Goal: Transaction & Acquisition: Purchase product/service

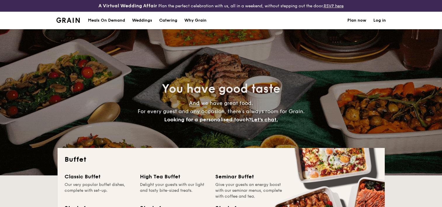
select select
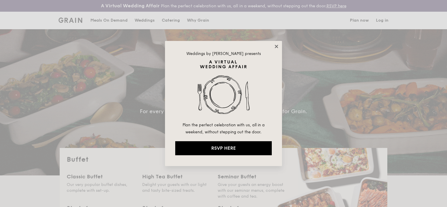
click at [277, 48] on icon at bounding box center [276, 46] width 5 height 5
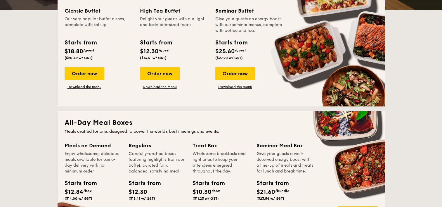
scroll to position [205, 0]
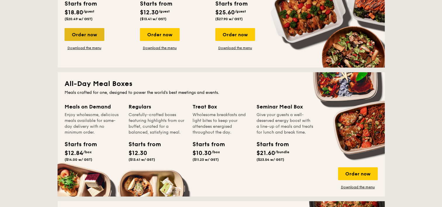
click at [92, 35] on div "Order now" at bounding box center [85, 34] width 40 height 13
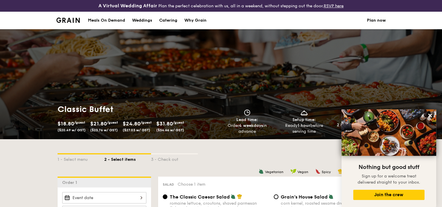
click at [164, 20] on div "Catering" at bounding box center [168, 21] width 18 height 18
select select
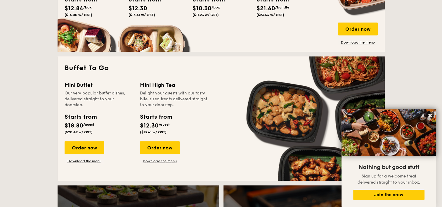
scroll to position [351, 0]
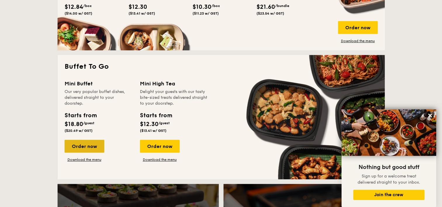
click at [98, 142] on div "Order now" at bounding box center [85, 146] width 40 height 13
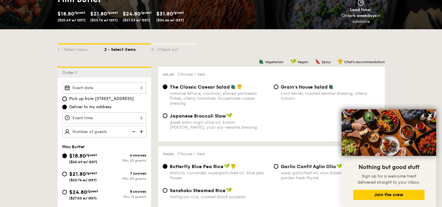
scroll to position [146, 0]
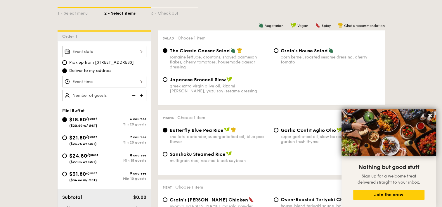
click at [145, 94] on img at bounding box center [142, 95] width 9 height 11
click at [111, 94] on input "20" at bounding box center [104, 95] width 84 height 11
drag, startPoint x: 105, startPoint y: 95, endPoint x: 53, endPoint y: 92, distance: 52.4
type input "20 guests"
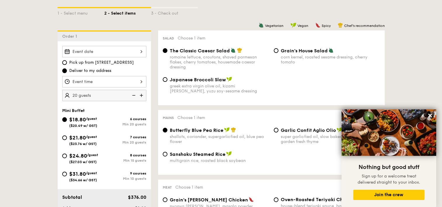
click at [85, 172] on span "$31.80" at bounding box center [77, 174] width 17 height 6
click at [67, 172] on input "$31.80 /guest ($34.66 w/ GST) 9 courses Min 10 guests" at bounding box center [64, 174] width 5 height 5
radio input "true"
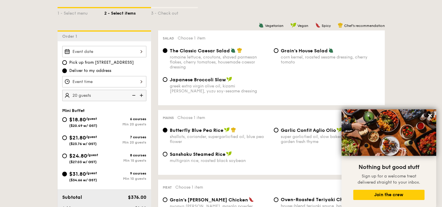
radio input "true"
radio input "false"
radio input "true"
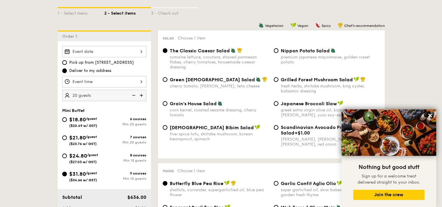
click at [91, 155] on span "/guest" at bounding box center [92, 155] width 11 height 4
click at [67, 155] on input "$24.80 /guest ($27.03 w/ GST) 8 courses Min 15 guests" at bounding box center [64, 155] width 5 height 5
radio input "true"
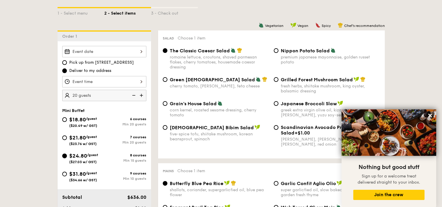
radio input "true"
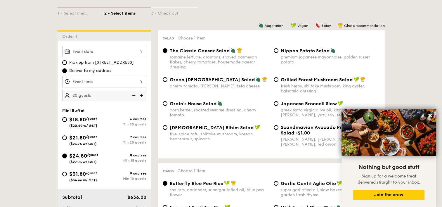
radio input "true"
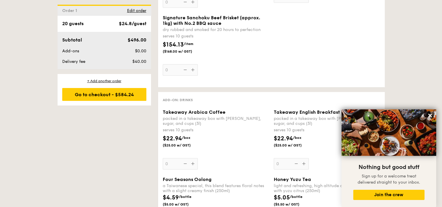
scroll to position [1490, 0]
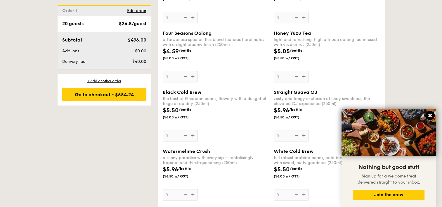
click at [431, 116] on icon at bounding box center [430, 115] width 5 height 5
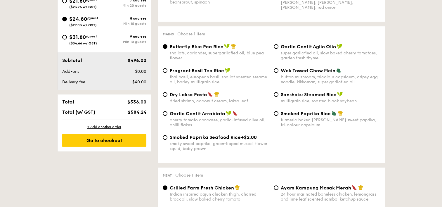
scroll to position [234, 0]
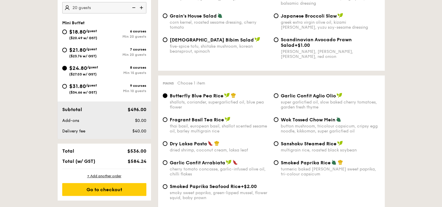
click at [96, 82] on div "$31.80 /guest ($34.66 w/ GST)" at bounding box center [83, 88] width 28 height 12
click at [67, 84] on input "$31.80 /guest ($34.66 w/ GST) 9 courses Min 10 guests" at bounding box center [64, 86] width 5 height 5
radio input "true"
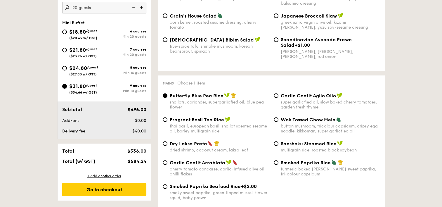
radio input "true"
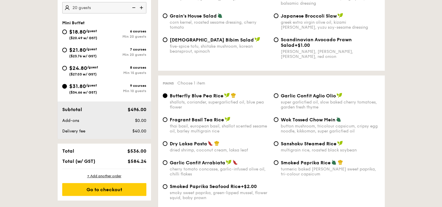
radio input "true"
click at [136, 8] on img at bounding box center [133, 7] width 9 height 11
type input "10 guests"
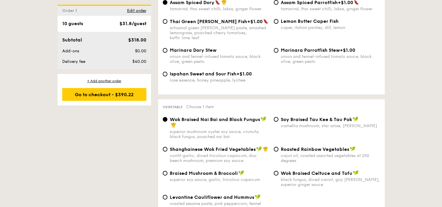
scroll to position [789, 0]
